Goal: Task Accomplishment & Management: Use online tool/utility

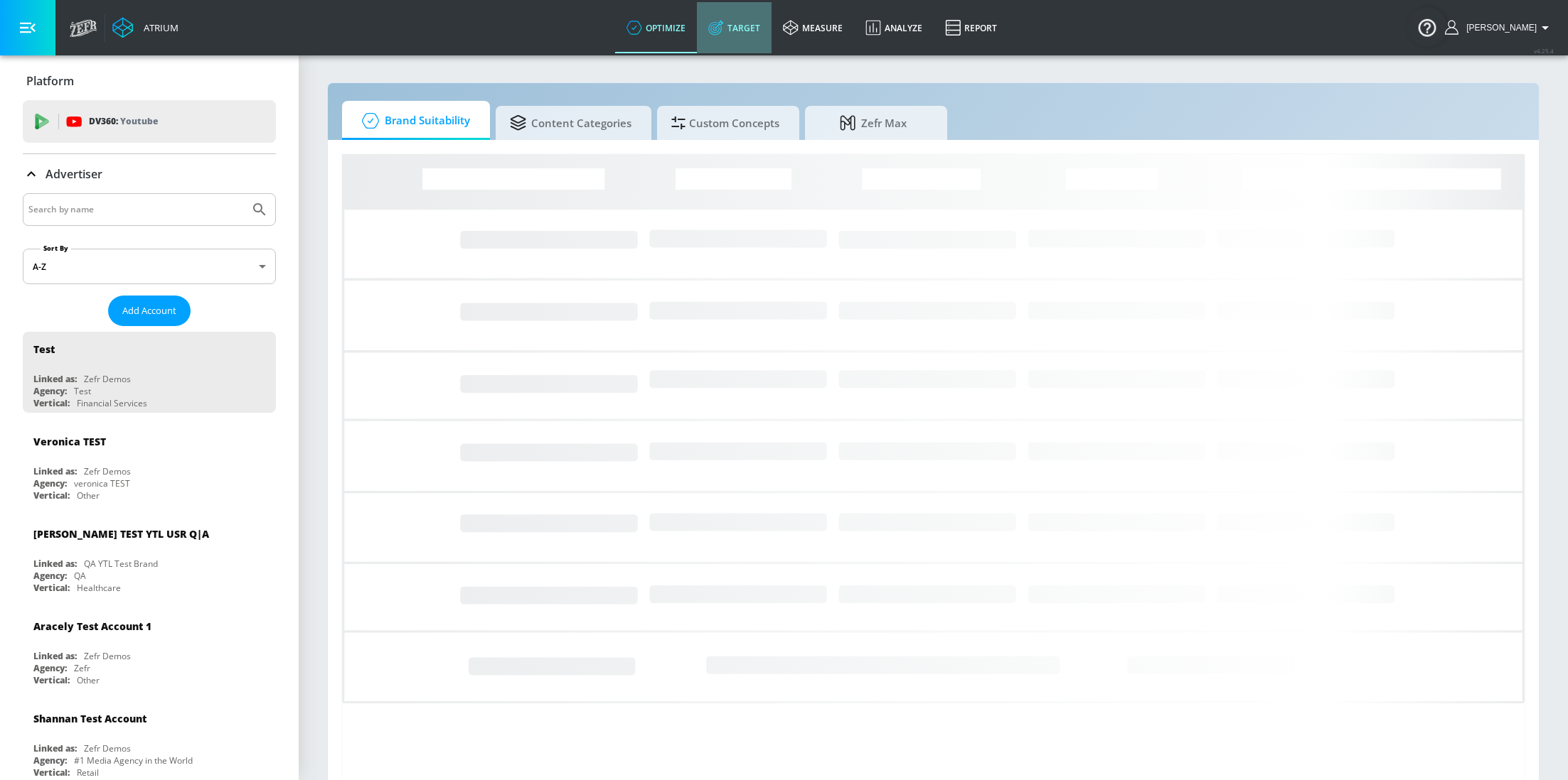
click at [763, 43] on link "Target" at bounding box center [734, 28] width 75 height 51
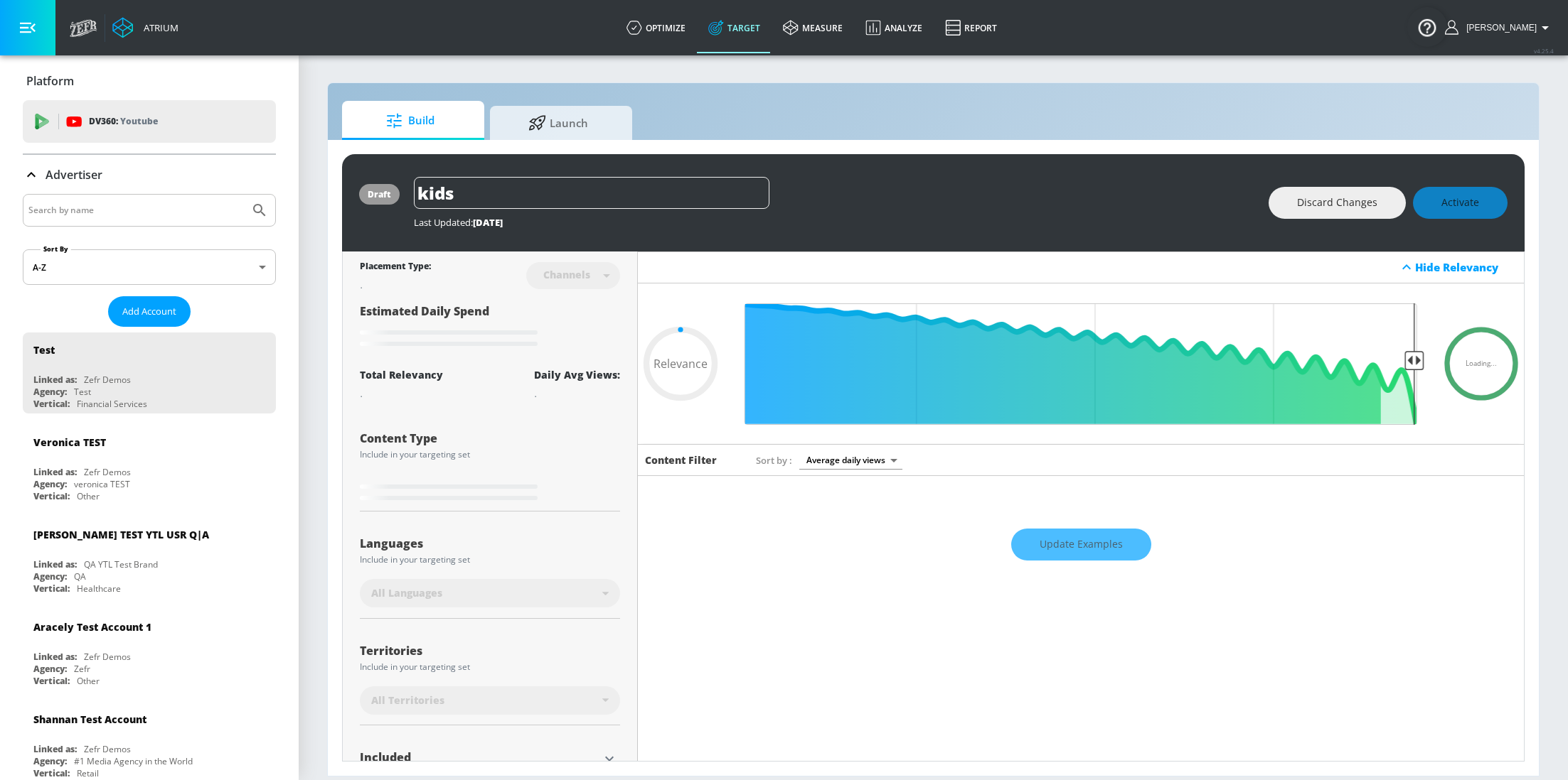
type input "0.05"
click at [156, 208] on input "Search by name" at bounding box center [136, 210] width 216 height 19
type input "[PERSON_NAME]"
click at [244, 195] on button "Submit Search" at bounding box center [260, 210] width 31 height 31
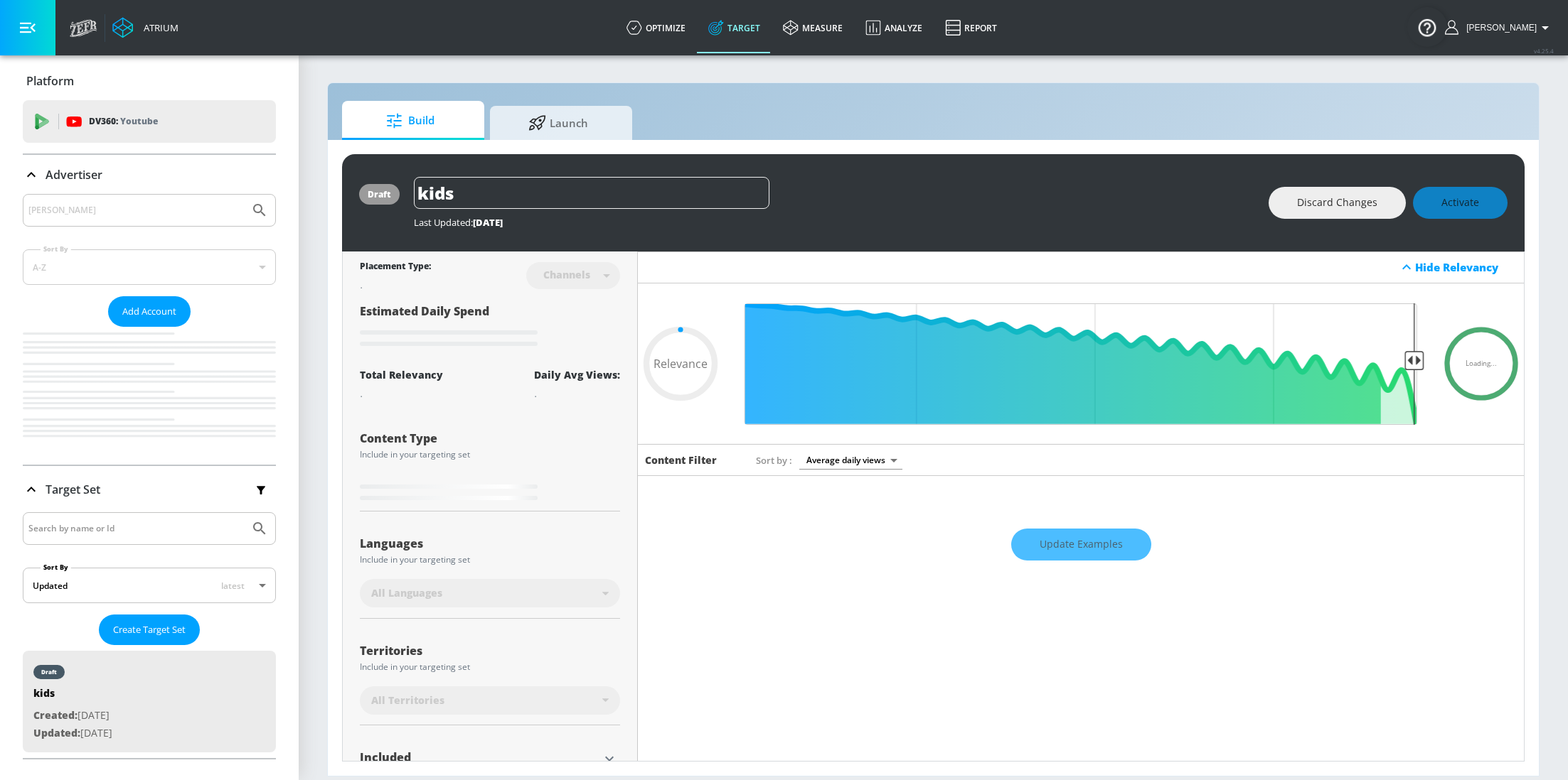
type input "0.05"
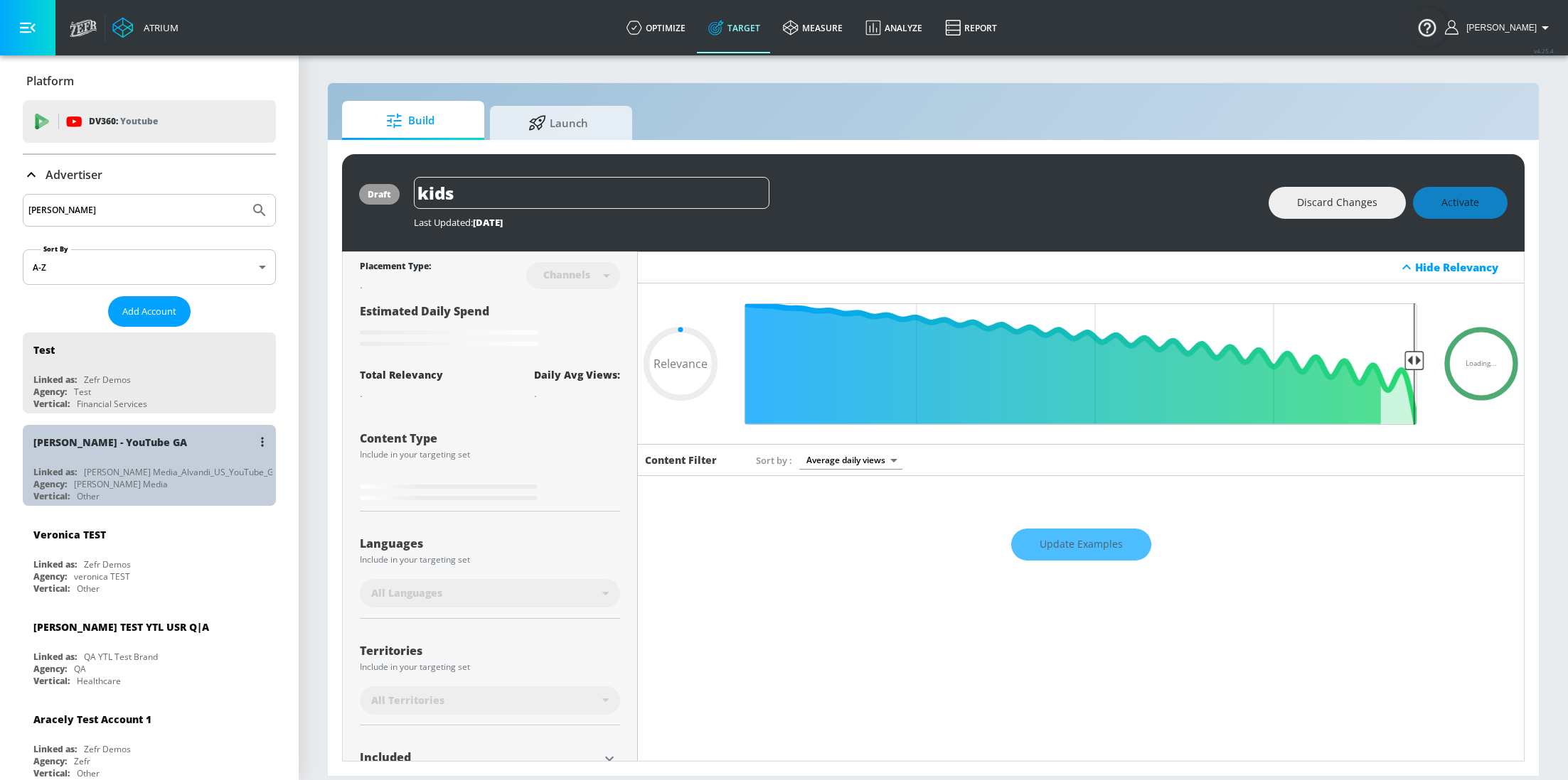
click at [139, 466] on div "[PERSON_NAME] Media_Alvandi_US_YouTube_GoogleAds" at bounding box center [197, 472] width 227 height 12
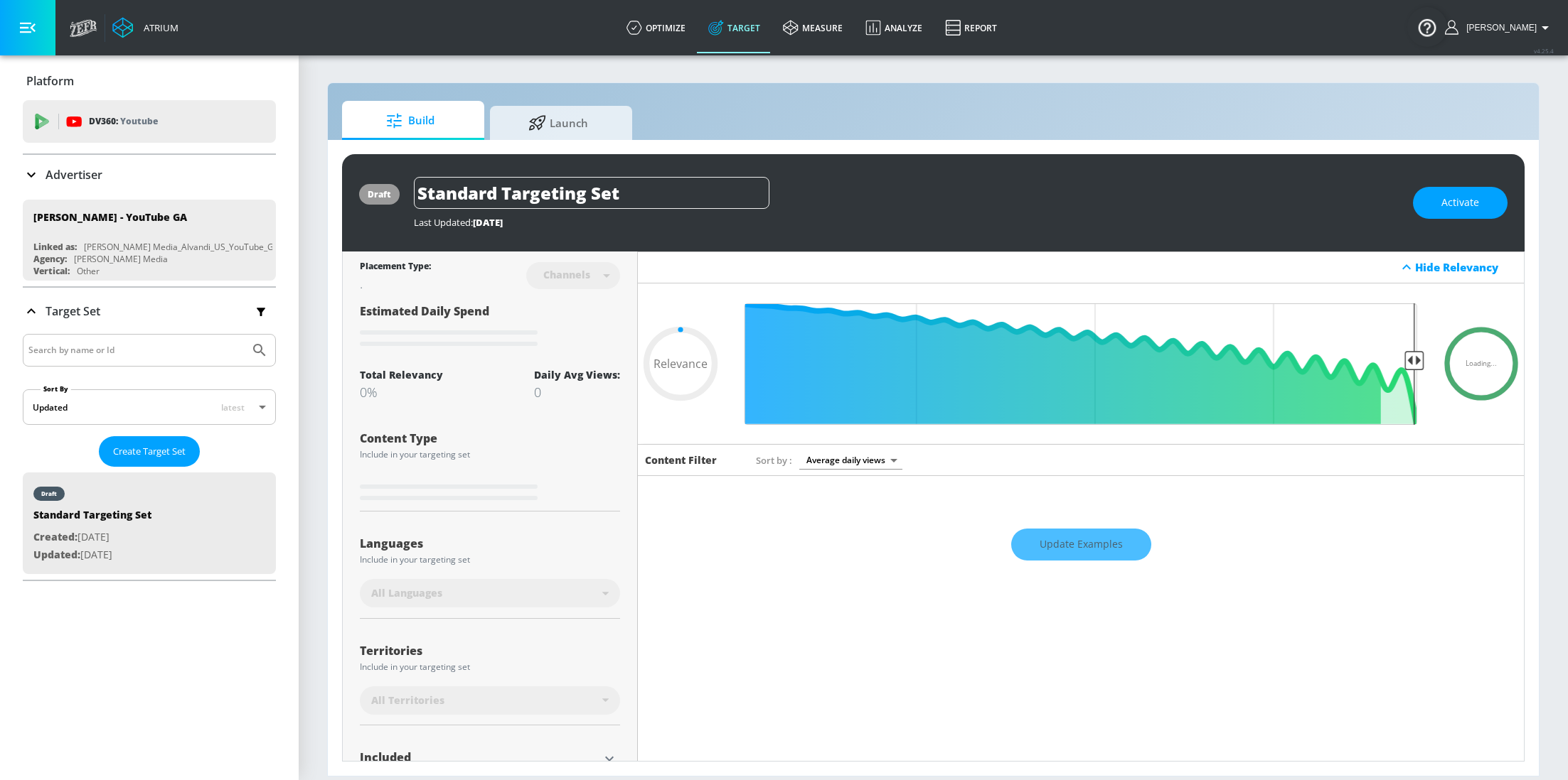
type input "0.05"
click at [611, 113] on span "Launch" at bounding box center [558, 121] width 108 height 34
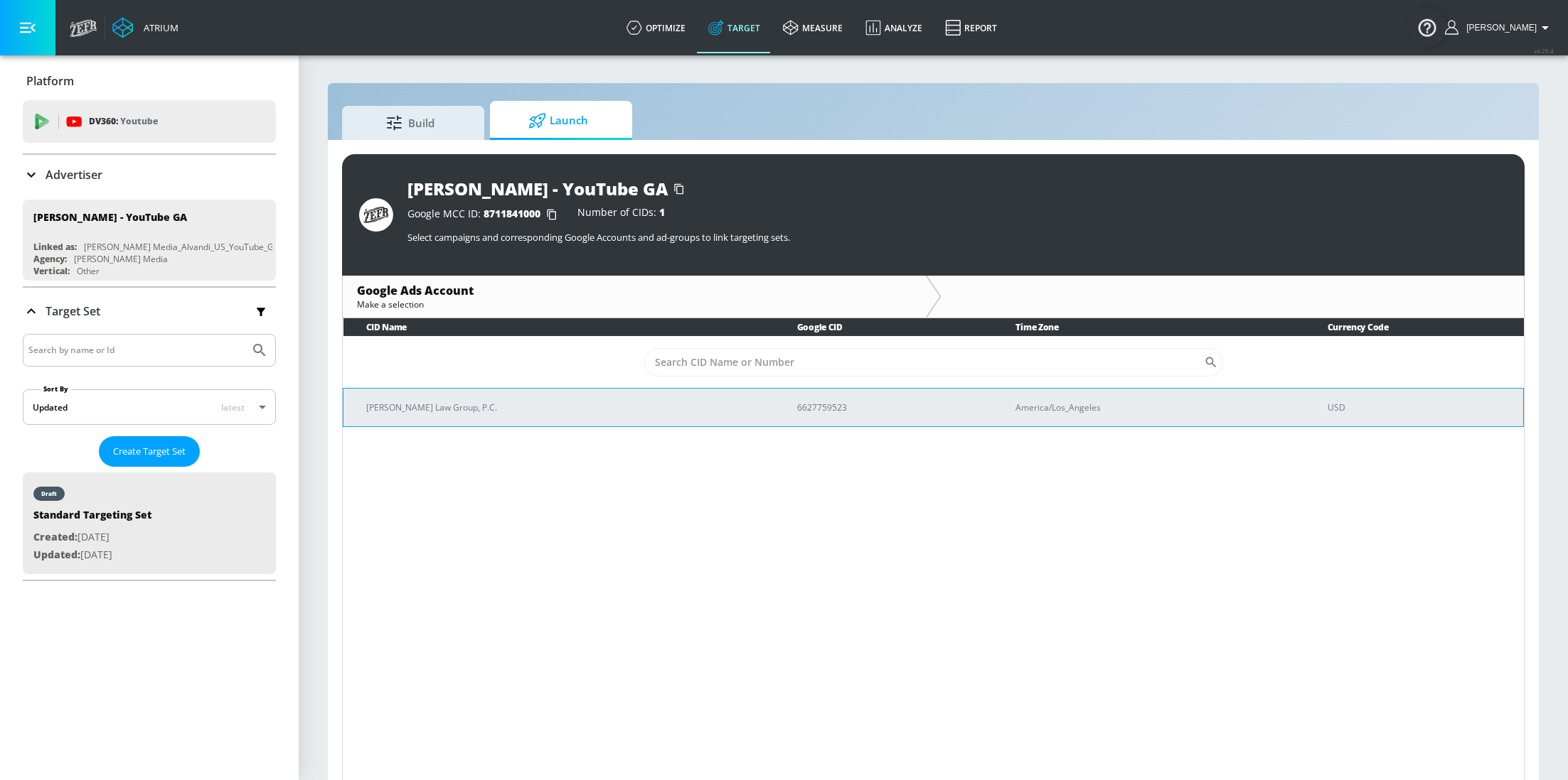
click at [490, 414] on p "[PERSON_NAME] Law Group, P.C." at bounding box center [565, 408] width 397 height 15
